Goal: Information Seeking & Learning: Check status

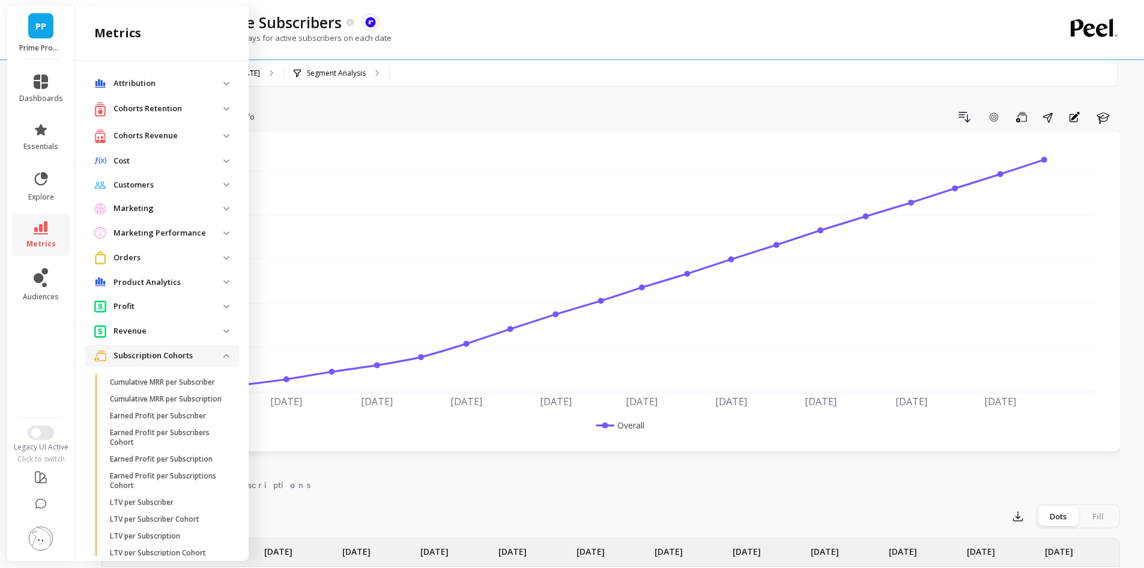
scroll to position [625, 0]
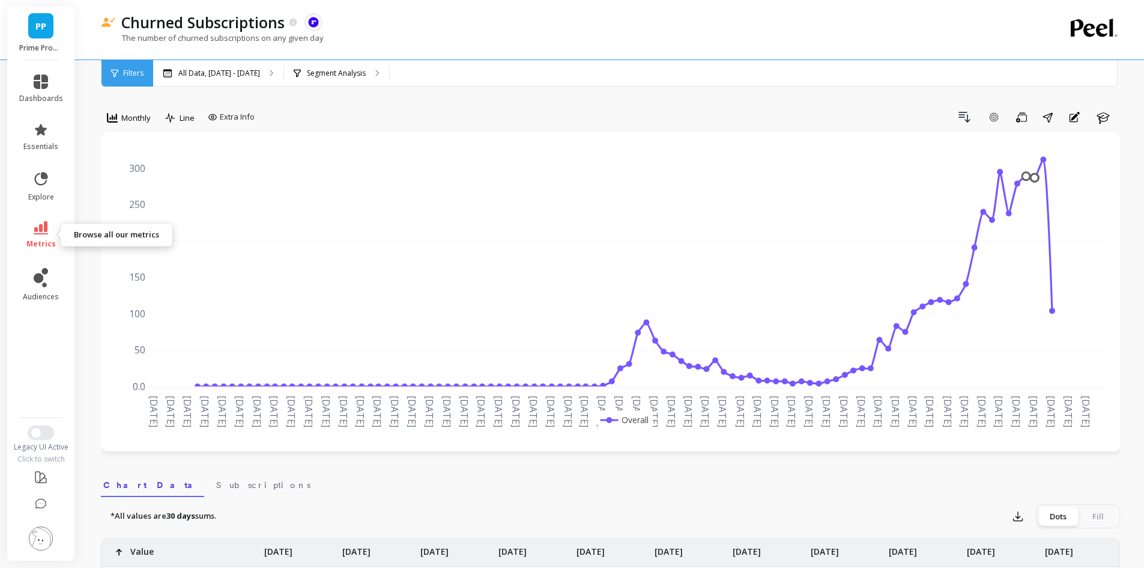
click at [40, 230] on icon at bounding box center [41, 227] width 14 height 13
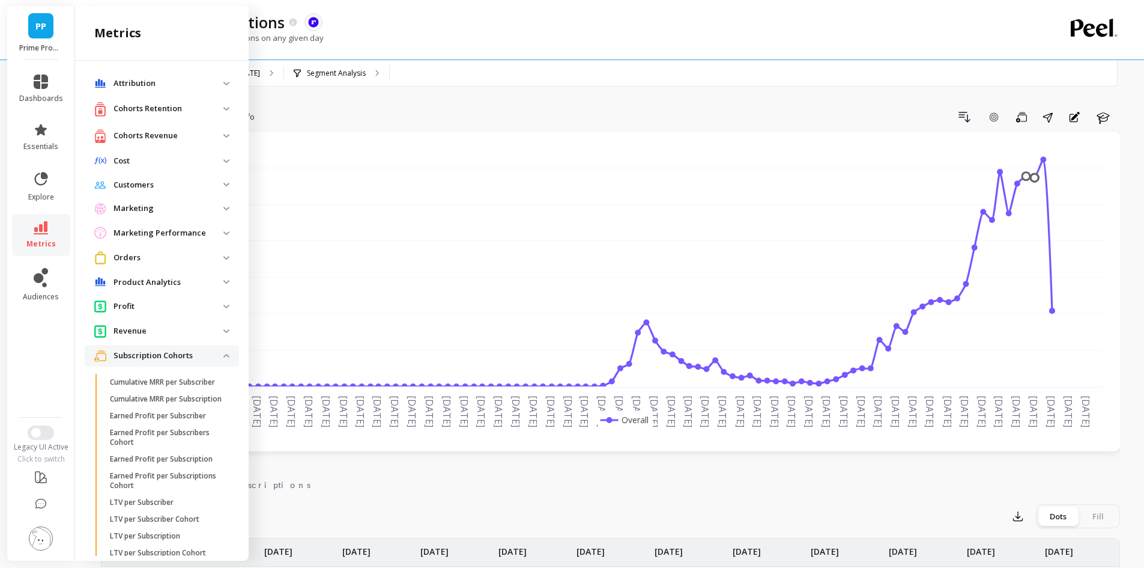
scroll to position [625, 0]
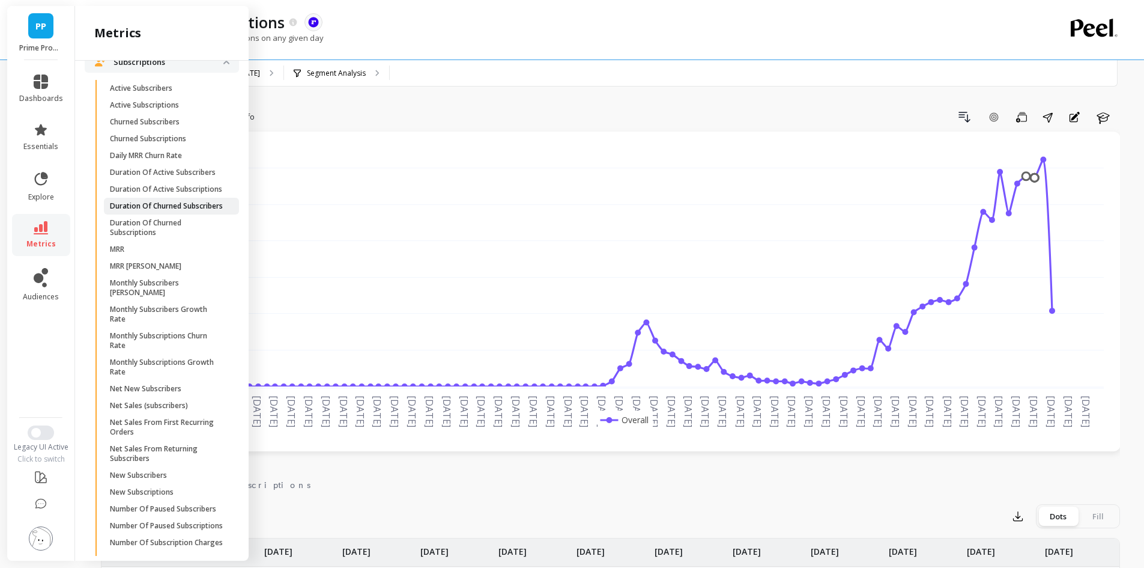
click at [147, 211] on p "Duration Of Churned Subscribers" at bounding box center [166, 206] width 113 height 10
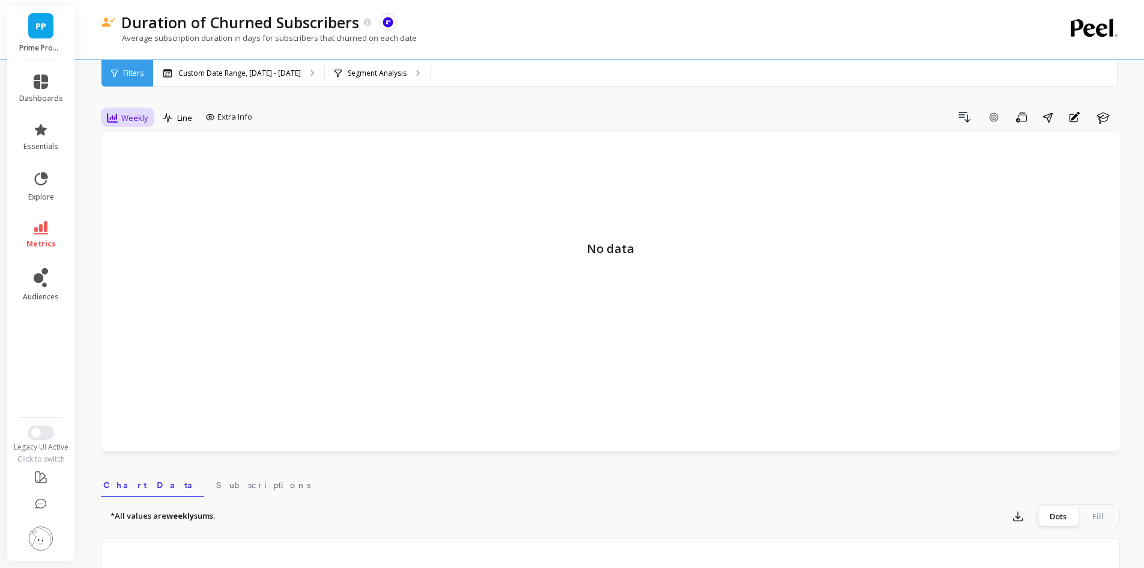
click at [130, 118] on span "Weekly" at bounding box center [134, 117] width 27 height 11
click at [150, 214] on div "Monthly" at bounding box center [145, 213] width 68 height 11
click at [252, 68] on p "Custom Date Range, Apr 1 - Sep 11" at bounding box center [239, 73] width 123 height 10
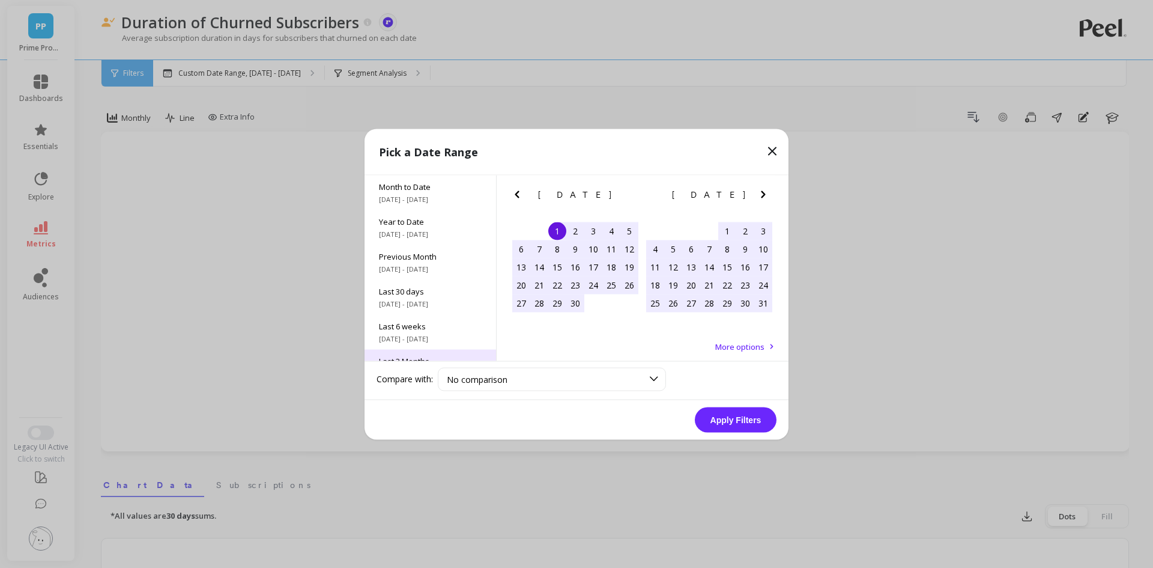
scroll to position [163, 0]
click at [411, 341] on span "All Data" at bounding box center [430, 337] width 103 height 11
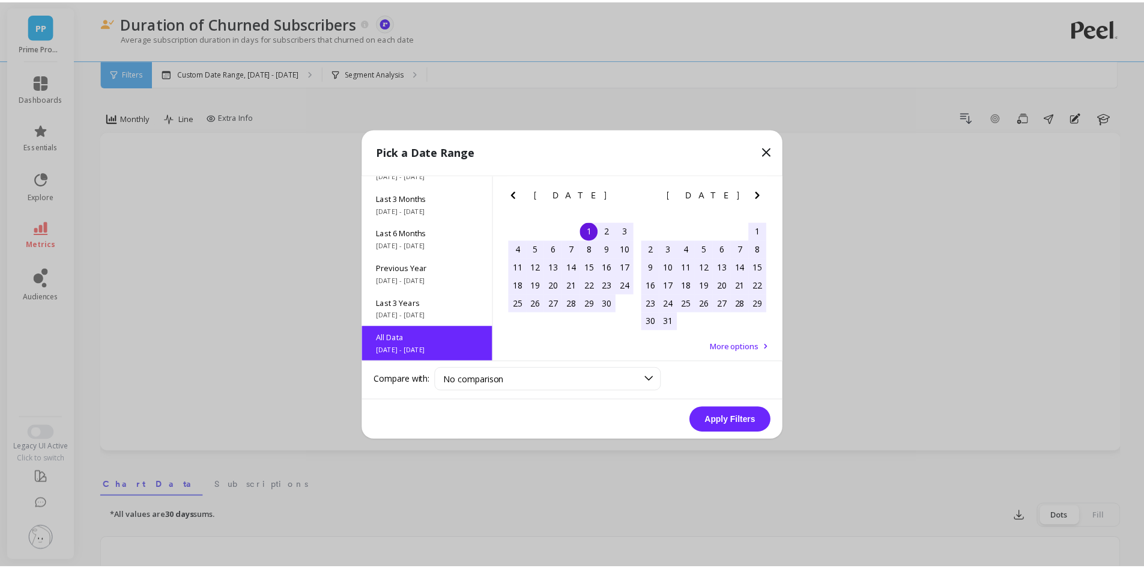
scroll to position [1, 0]
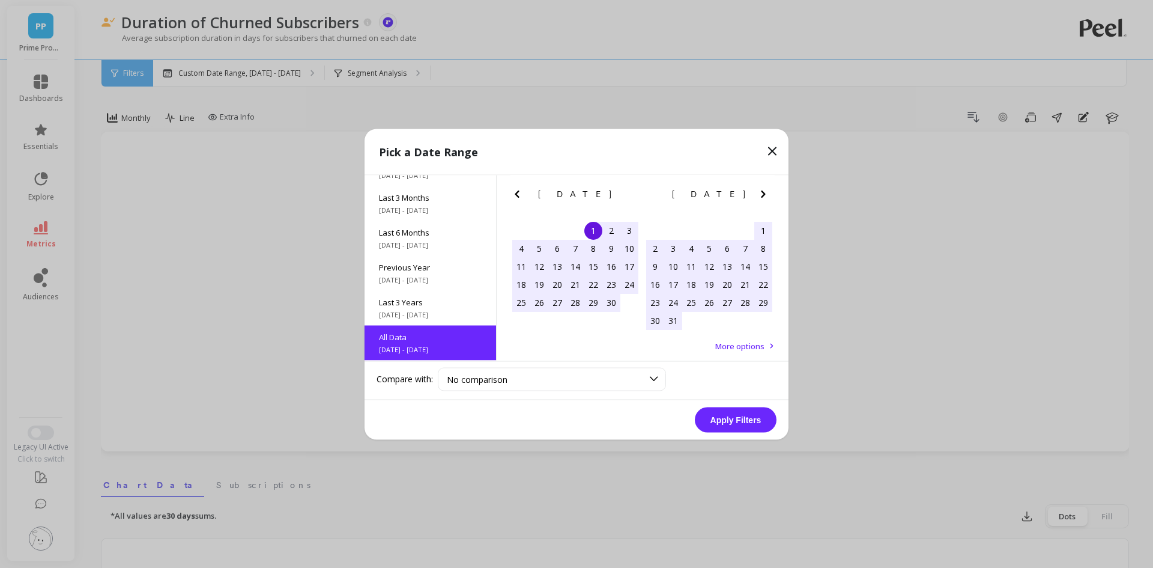
click at [738, 416] on button "Apply Filters" at bounding box center [736, 419] width 82 height 25
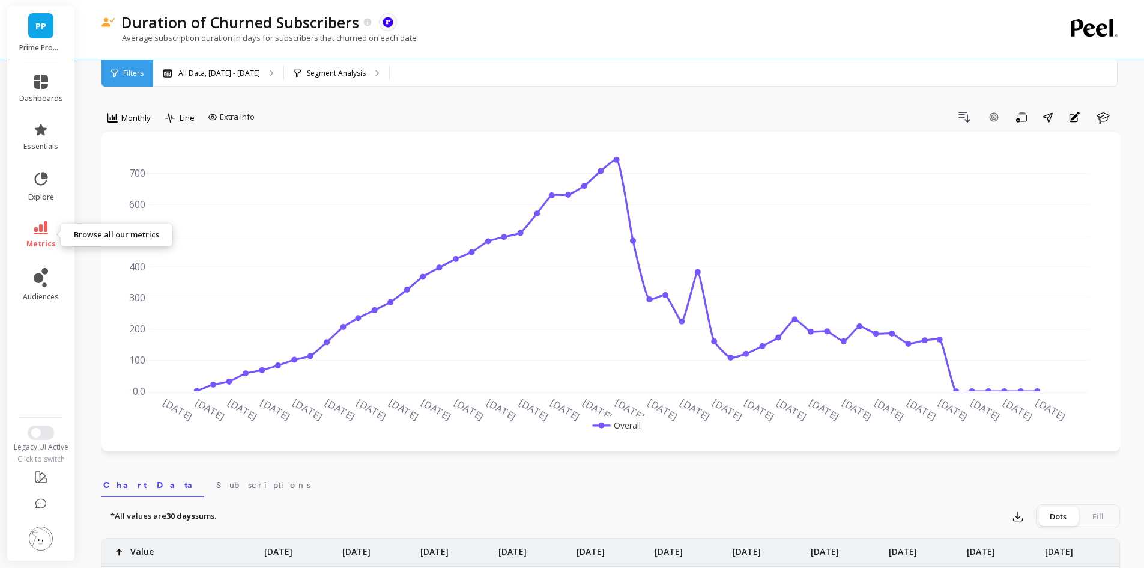
click at [44, 237] on link "metrics" at bounding box center [41, 235] width 44 height 28
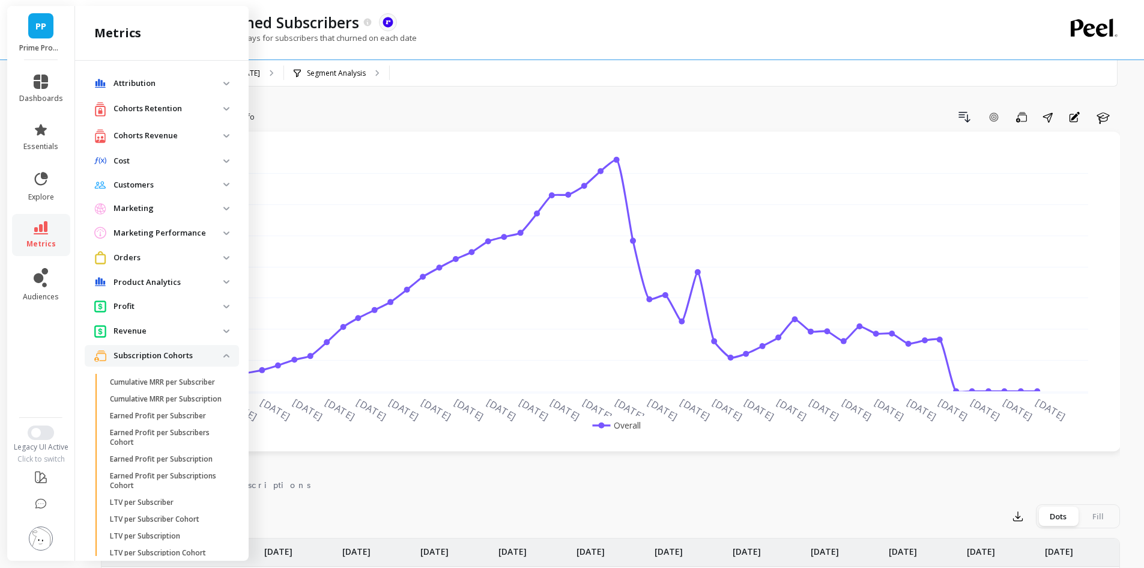
scroll to position [625, 0]
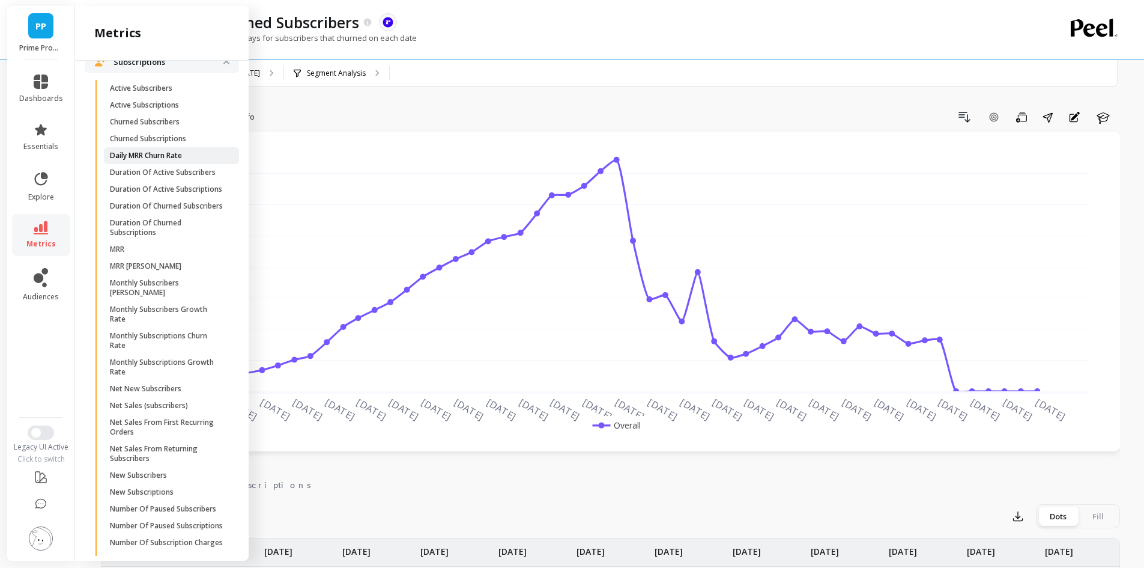
click at [175, 160] on p "Daily MRR Churn Rate" at bounding box center [146, 156] width 72 height 10
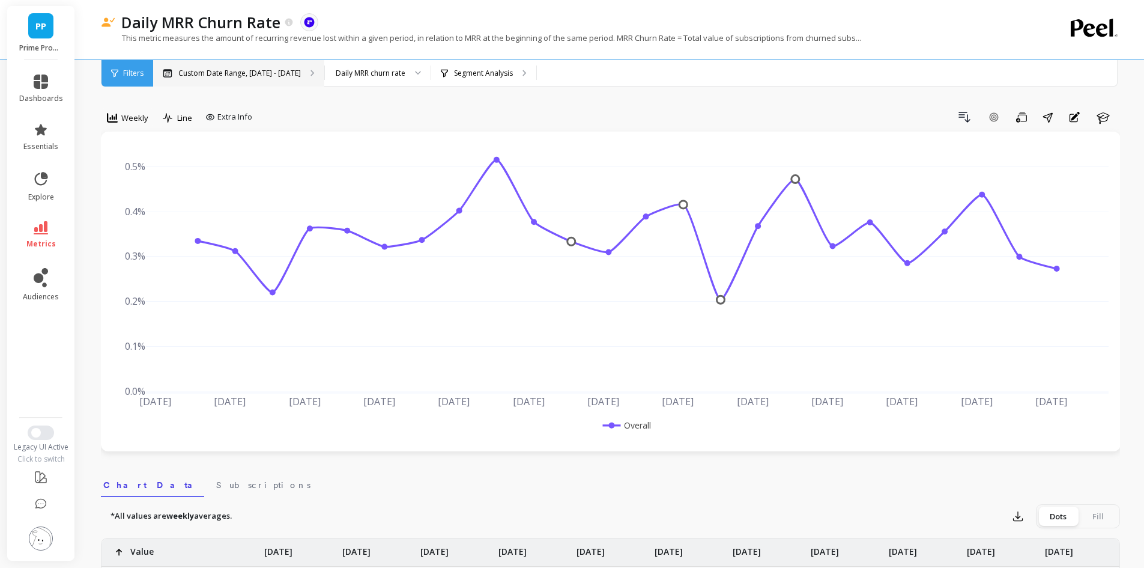
click at [271, 71] on p "Custom Date Range, Apr 1 - Sep 11" at bounding box center [239, 73] width 123 height 10
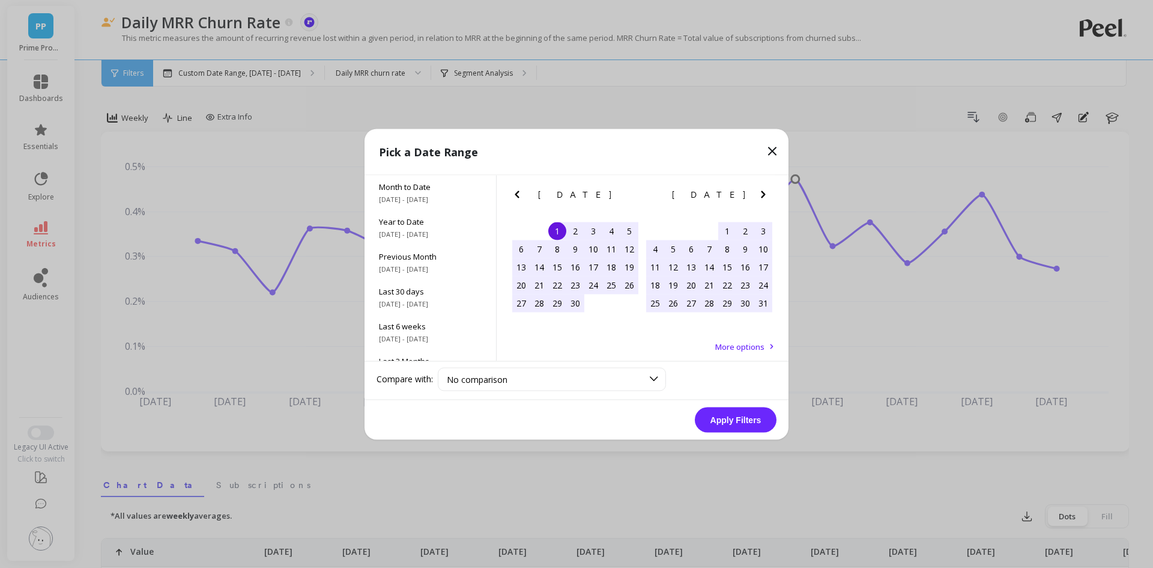
click at [775, 151] on icon at bounding box center [772, 151] width 14 height 14
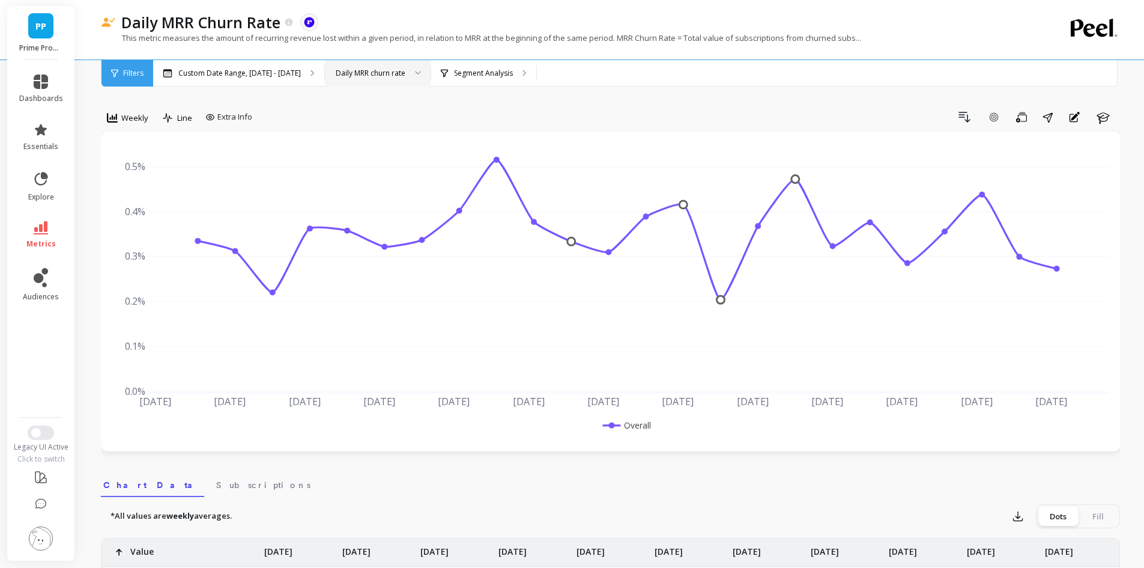
click at [371, 76] on div "Daily MRR churn rate" at bounding box center [371, 72] width 70 height 11
drag, startPoint x: 399, startPoint y: 154, endPoint x: 392, endPoint y: 154, distance: 7.2
click at [392, 154] on div "Monthly MRR churn rate" at bounding box center [378, 152] width 90 height 11
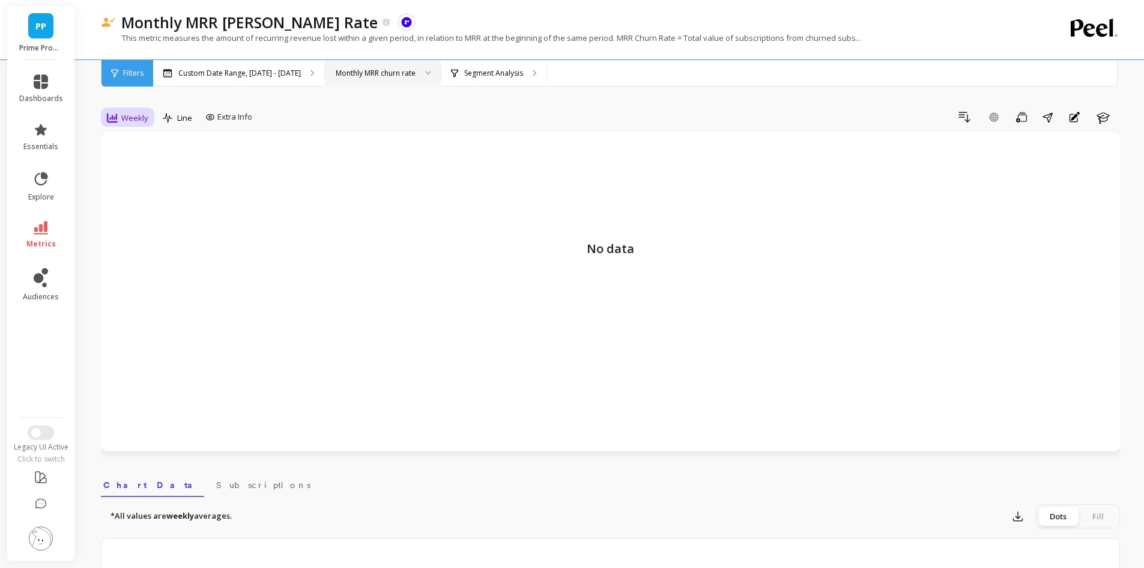
click at [142, 115] on span "Weekly" at bounding box center [134, 117] width 27 height 11
click at [145, 207] on div "Monthly" at bounding box center [145, 213] width 83 height 21
click at [270, 74] on p "Custom Date Range, Apr 1 - Sep 11" at bounding box center [239, 73] width 123 height 10
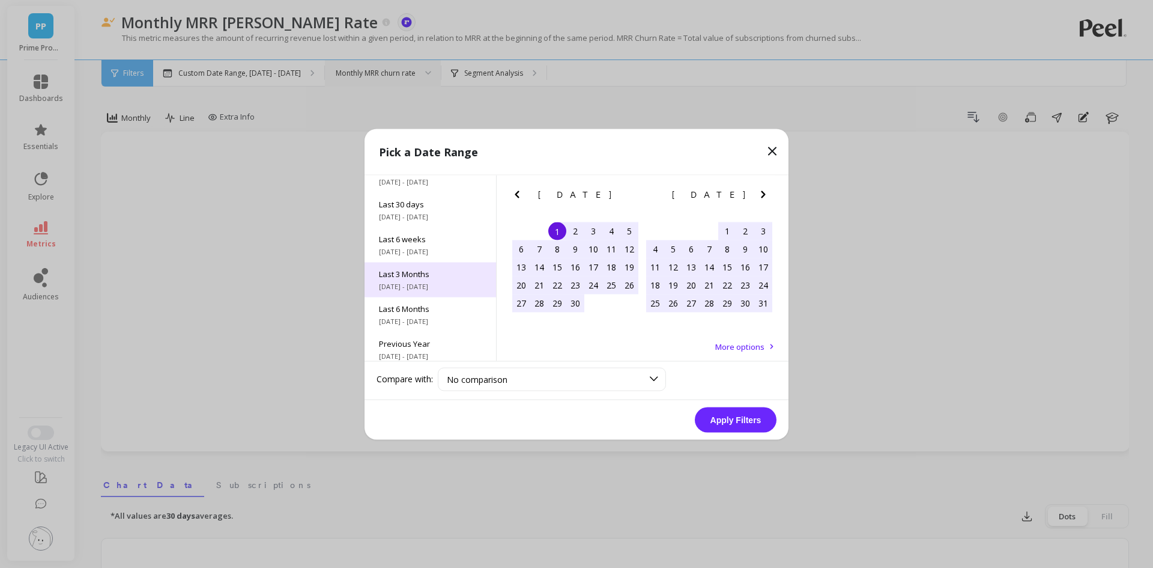
scroll to position [163, 0]
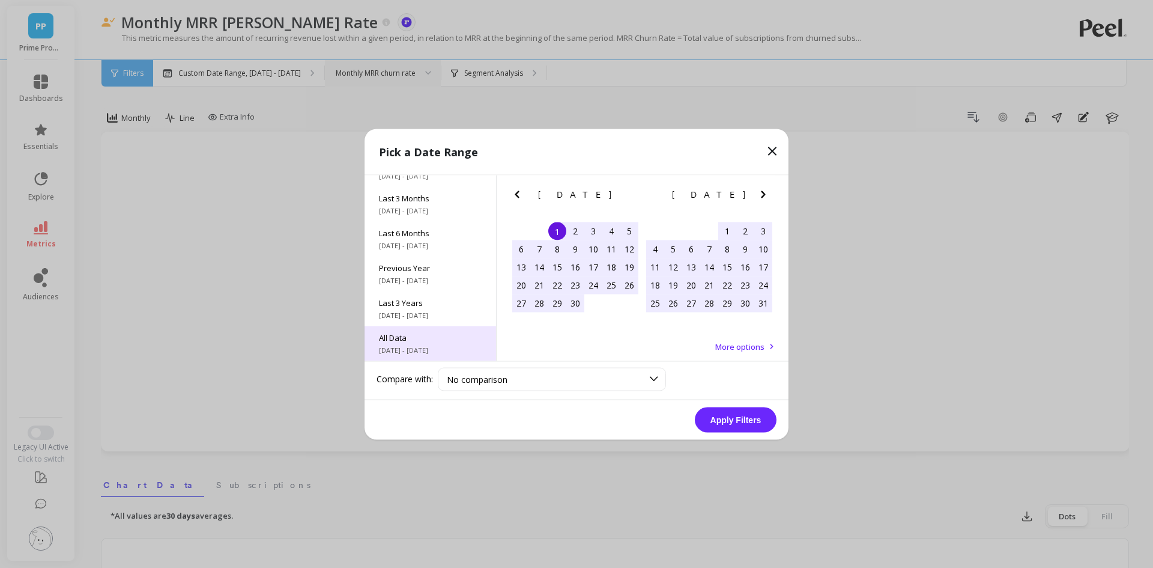
click at [410, 338] on span "All Data" at bounding box center [430, 337] width 103 height 11
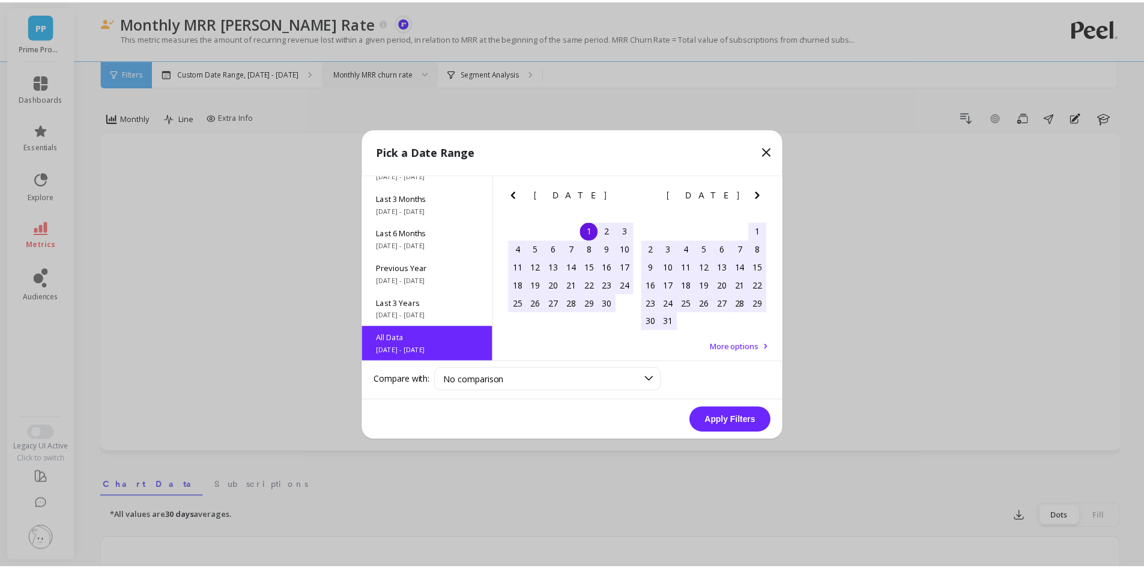
scroll to position [1, 0]
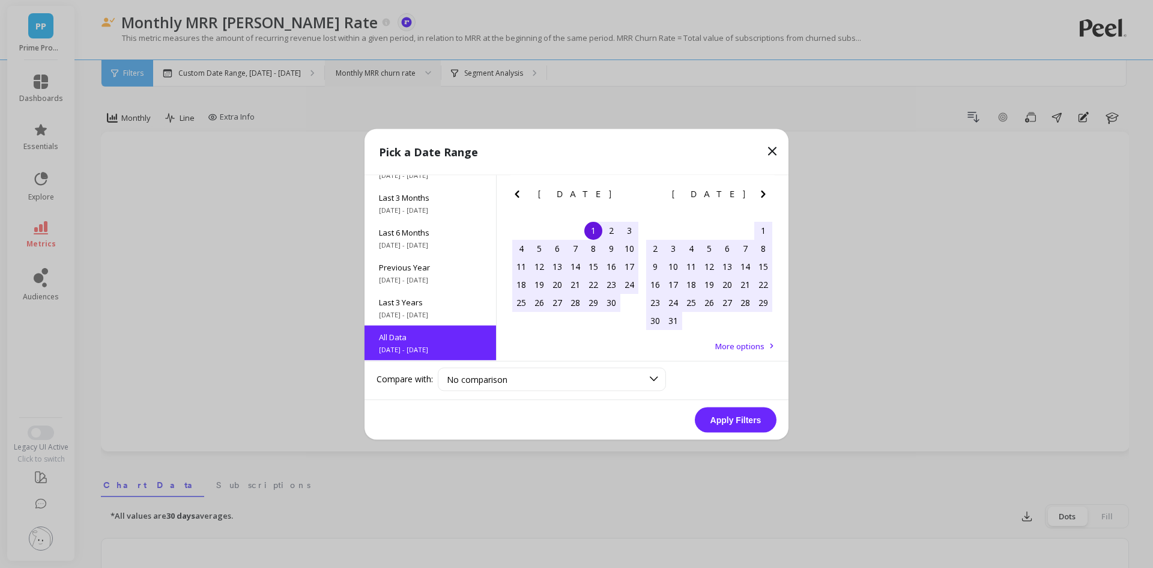
click at [735, 423] on button "Apply Filters" at bounding box center [736, 419] width 82 height 25
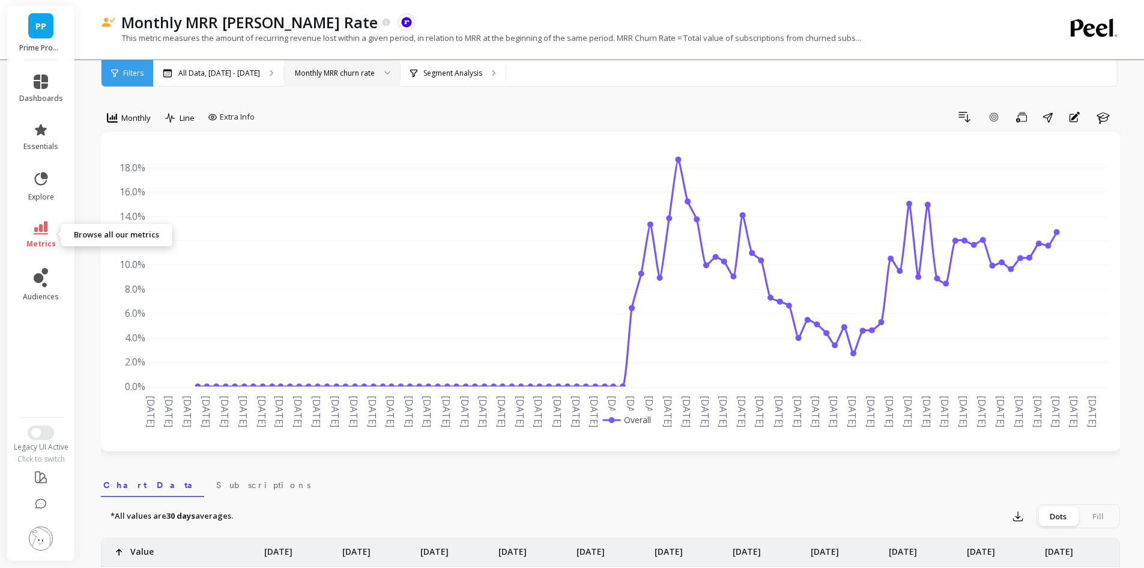
click at [41, 232] on icon at bounding box center [41, 227] width 14 height 13
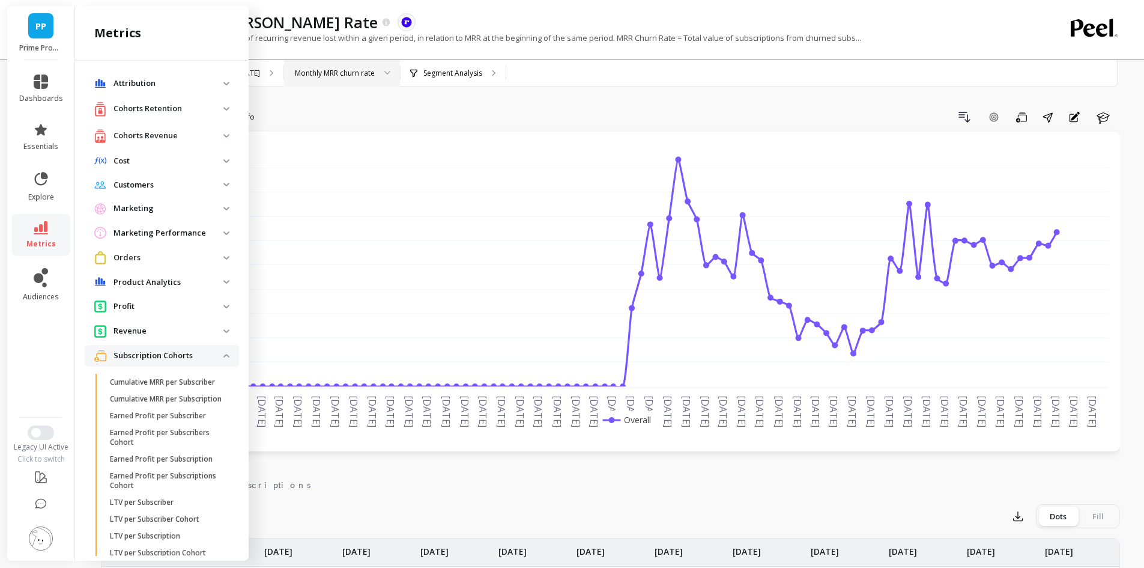
scroll to position [625, 0]
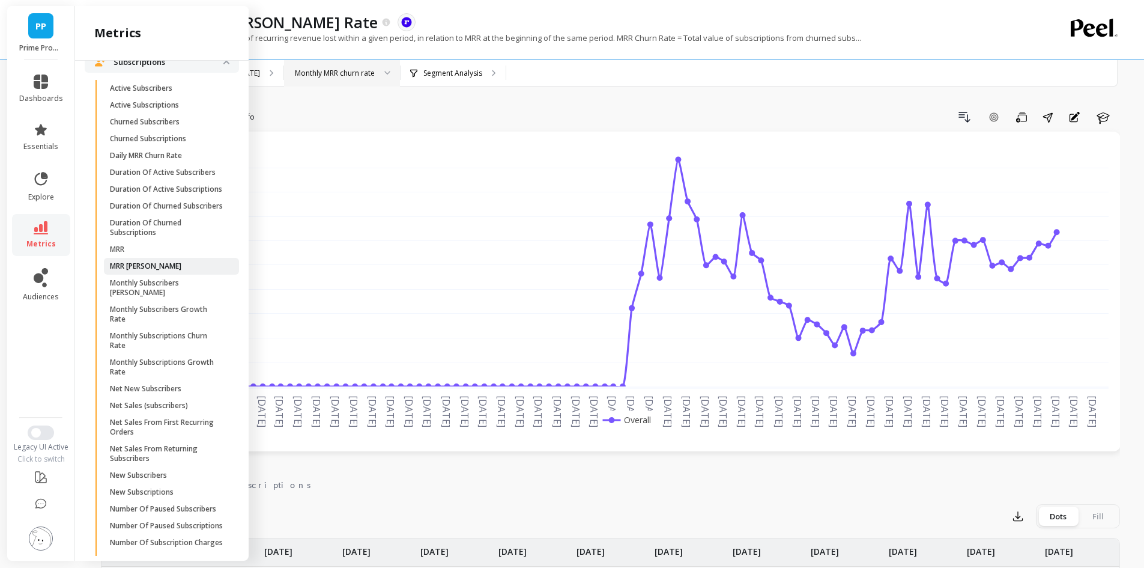
drag, startPoint x: 158, startPoint y: 318, endPoint x: 132, endPoint y: 323, distance: 27.0
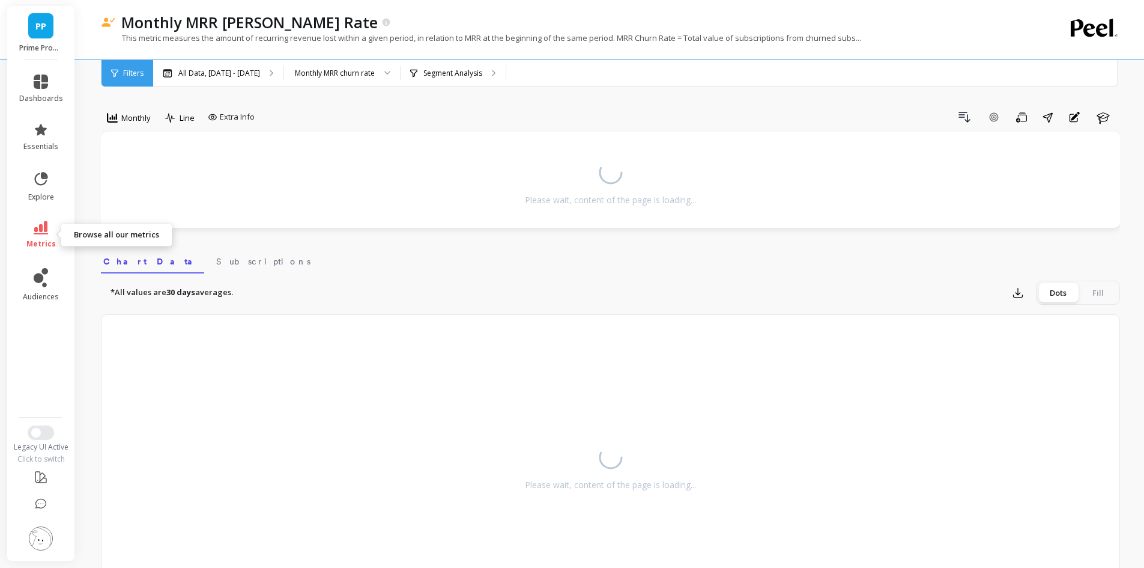
click at [41, 228] on icon at bounding box center [41, 227] width 14 height 13
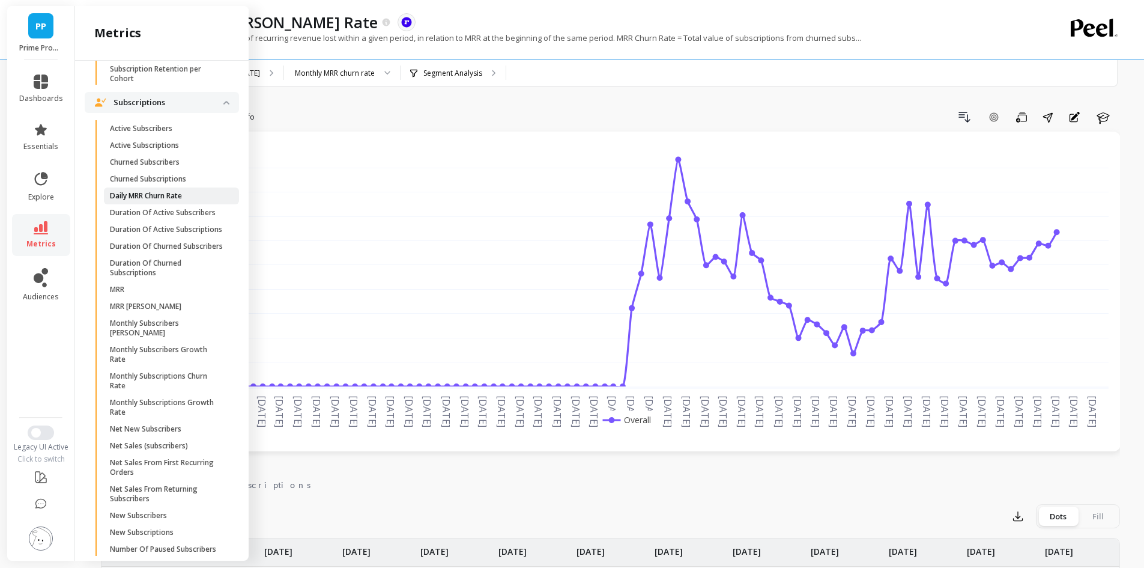
scroll to position [565, 0]
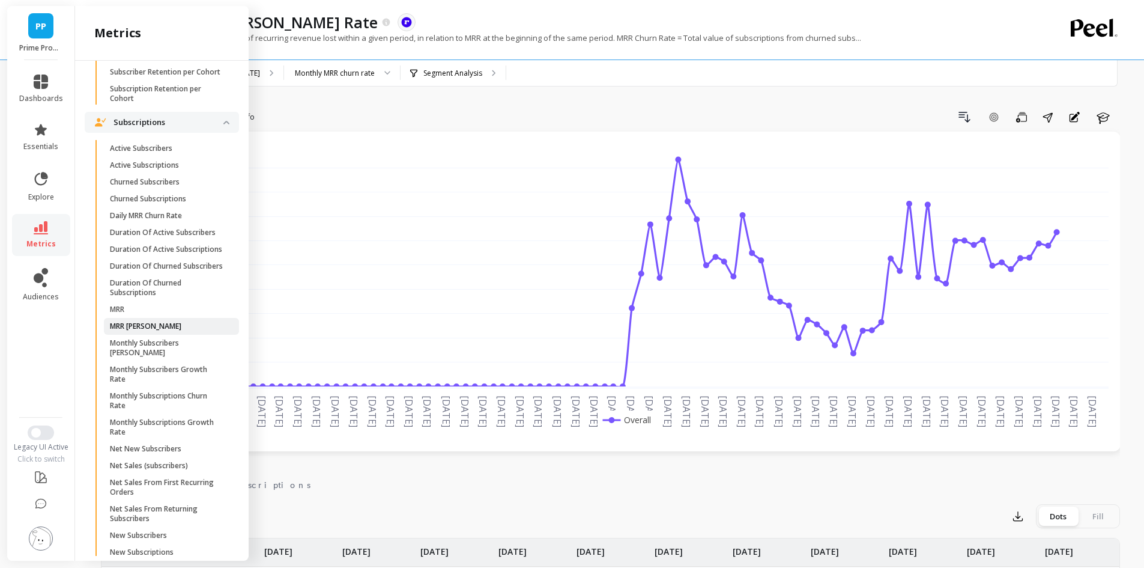
click at [147, 335] on link "MRR [PERSON_NAME]" at bounding box center [171, 326] width 135 height 17
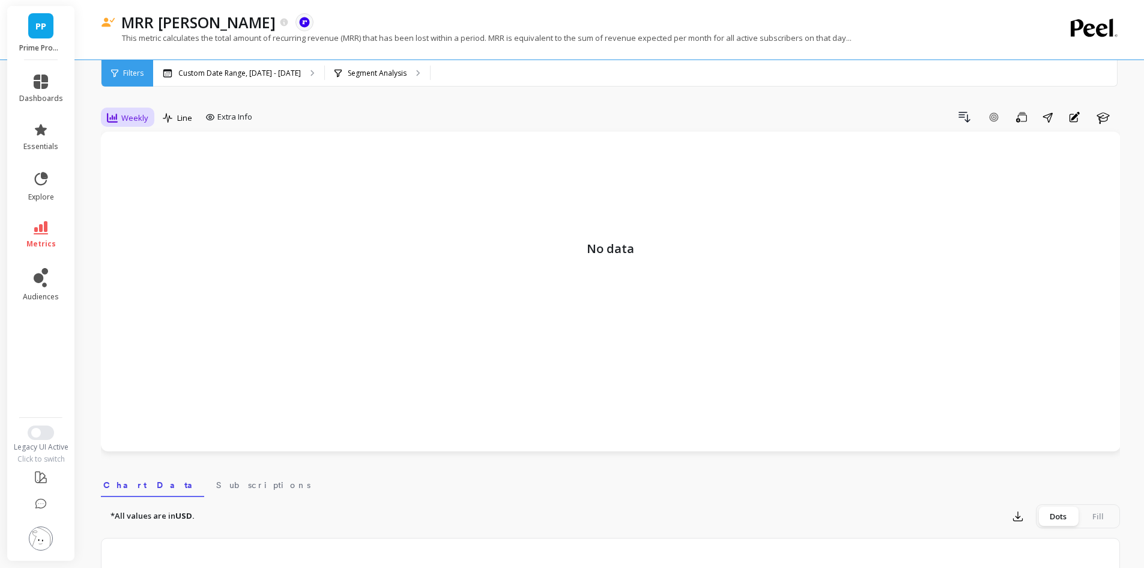
click at [124, 127] on div "Weekly" at bounding box center [127, 118] width 49 height 20
click at [144, 214] on div "Monthly" at bounding box center [145, 213] width 68 height 11
click at [237, 76] on p "Custom Date Range, [DATE] - [DATE]" at bounding box center [239, 73] width 123 height 10
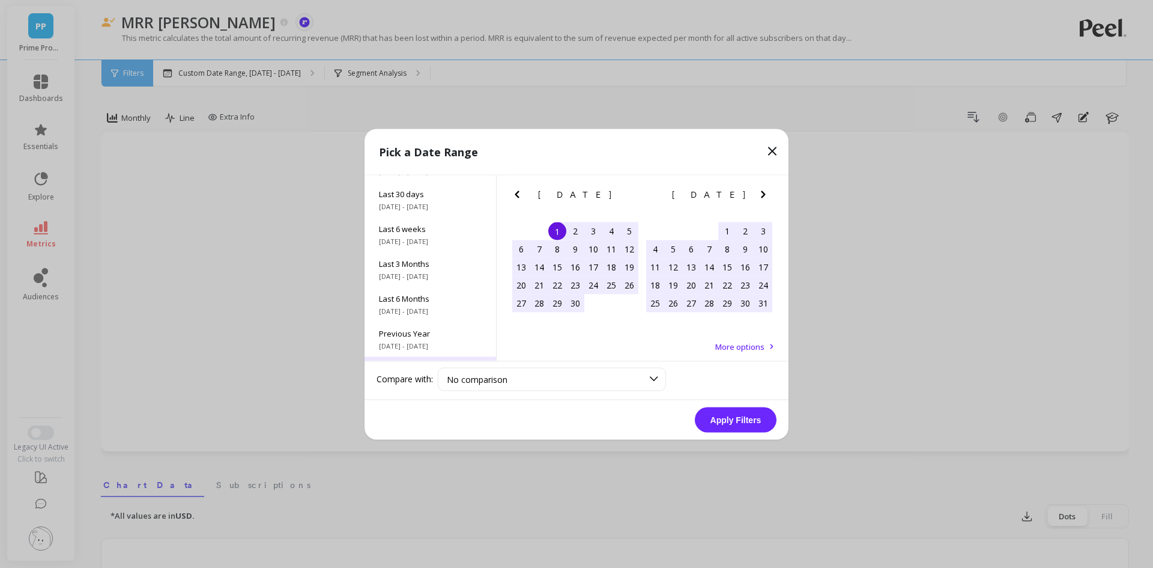
scroll to position [163, 0]
click at [416, 347] on span "[DATE] - [DATE]" at bounding box center [430, 350] width 103 height 10
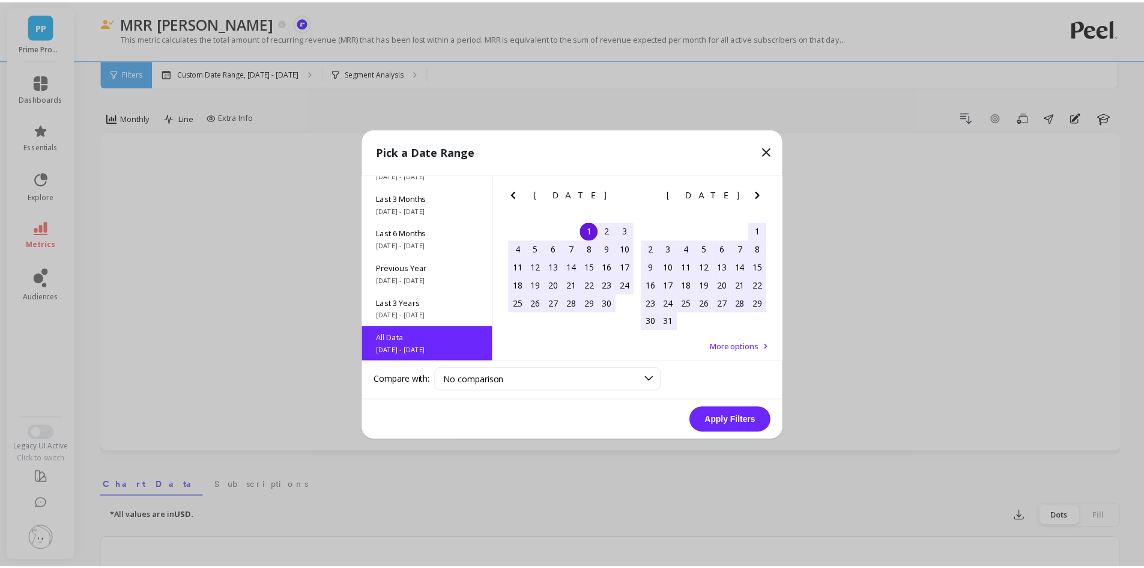
scroll to position [1, 0]
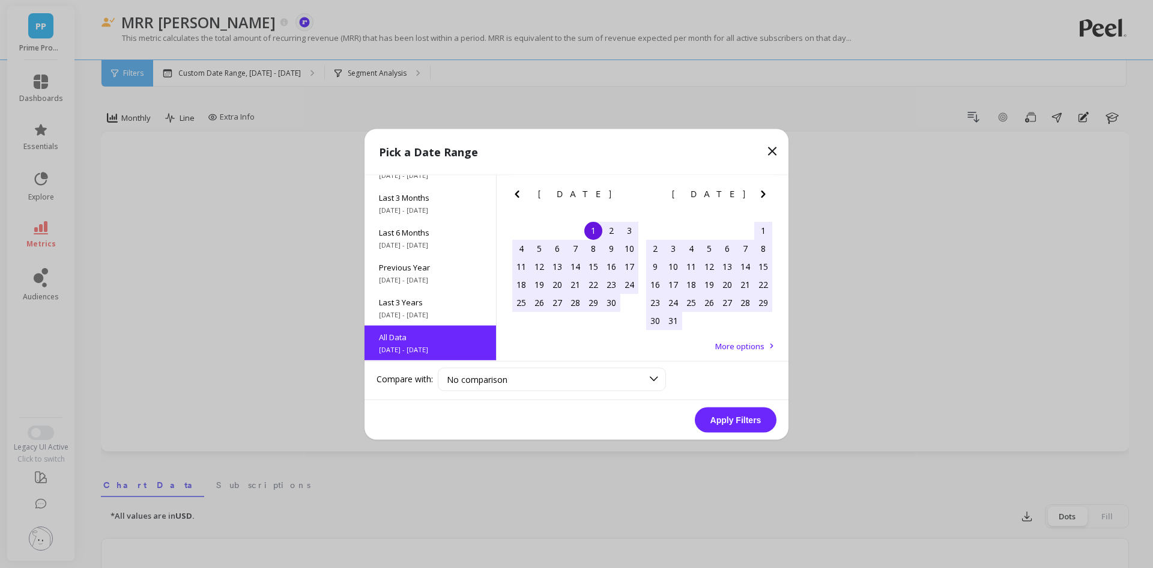
click at [759, 423] on button "Apply Filters" at bounding box center [736, 419] width 82 height 25
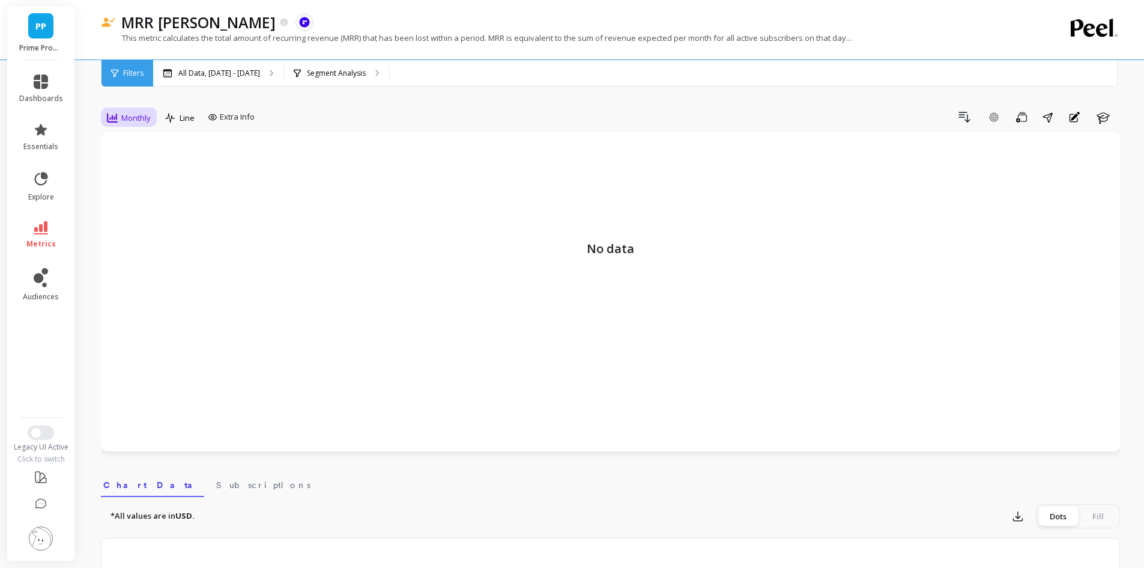
click at [130, 124] on div "Monthly" at bounding box center [129, 118] width 44 height 14
click at [217, 80] on div "All Data, [DATE] - [DATE]" at bounding box center [218, 73] width 130 height 26
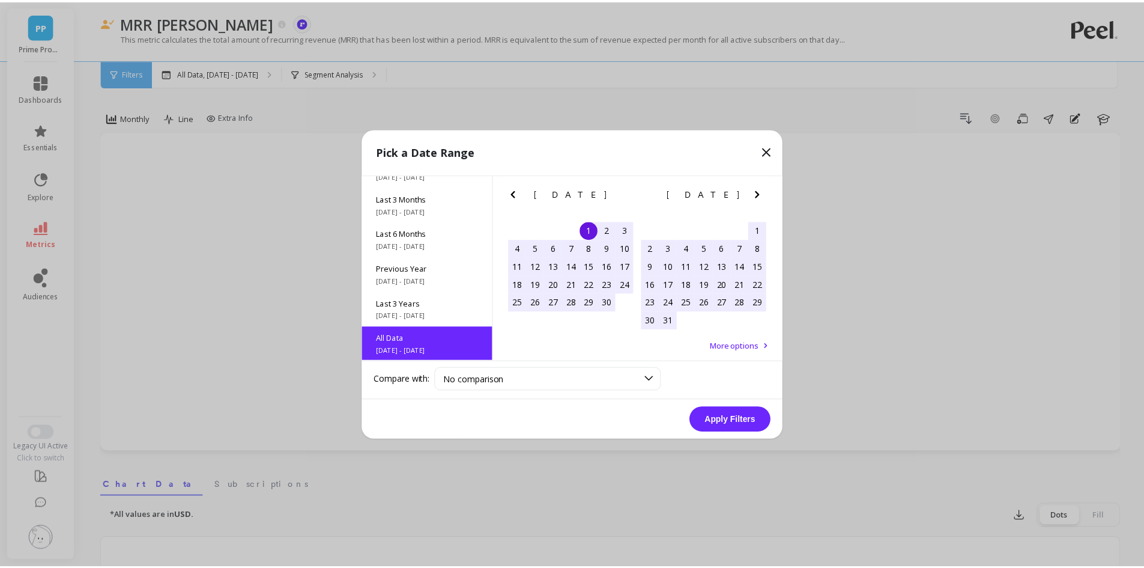
scroll to position [163, 0]
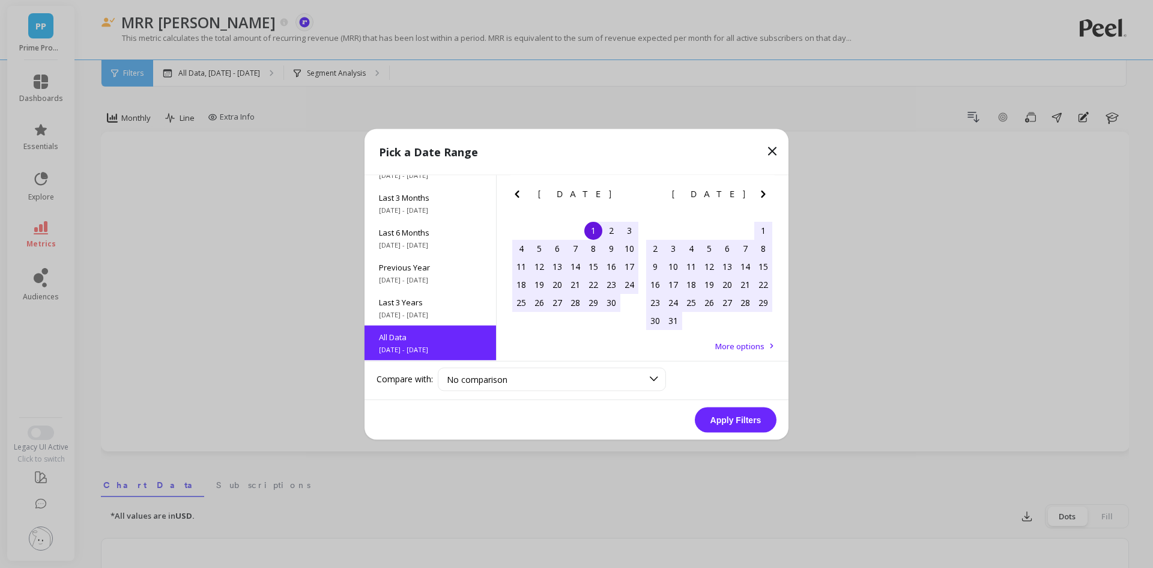
click at [738, 423] on button "Apply Filters" at bounding box center [736, 419] width 82 height 25
